Goal: Task Accomplishment & Management: Manage account settings

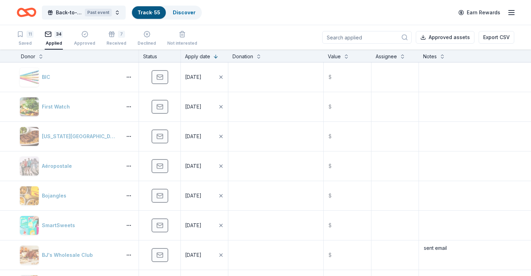
click at [507, 13] on icon "button" at bounding box center [511, 12] width 8 height 8
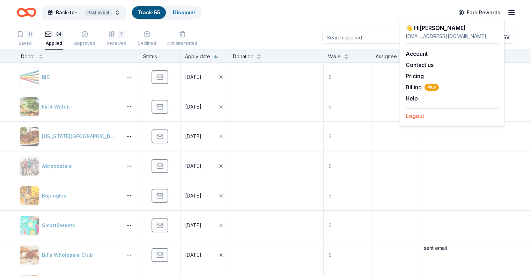
click at [414, 117] on button "Logout" at bounding box center [414, 116] width 18 height 8
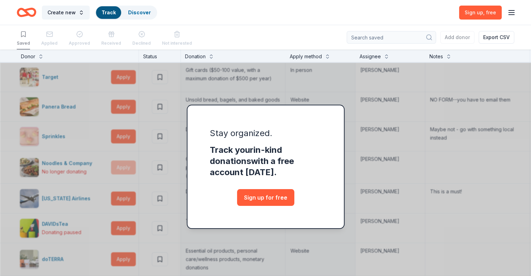
click at [391, 127] on div "Stay organized. Track your in-kind donations with a free account [DATE]. Sign u…" at bounding box center [265, 181] width 531 height 262
click at [287, 14] on div "Create new Track Discover Sign up , free" at bounding box center [265, 12] width 497 height 16
